Goal: Task Accomplishment & Management: Complete application form

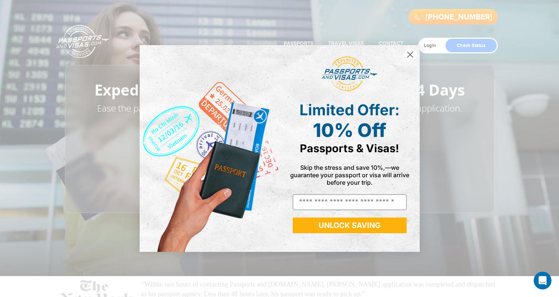
click at [408, 53] on icon "Close dialog" at bounding box center [409, 54] width 5 height 5
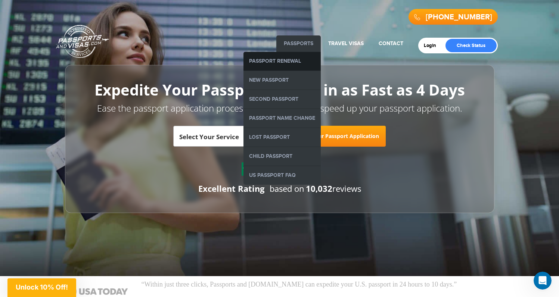
click at [281, 65] on link "Passport Renewal" at bounding box center [281, 61] width 77 height 19
